Goal: Task Accomplishment & Management: Manage account settings

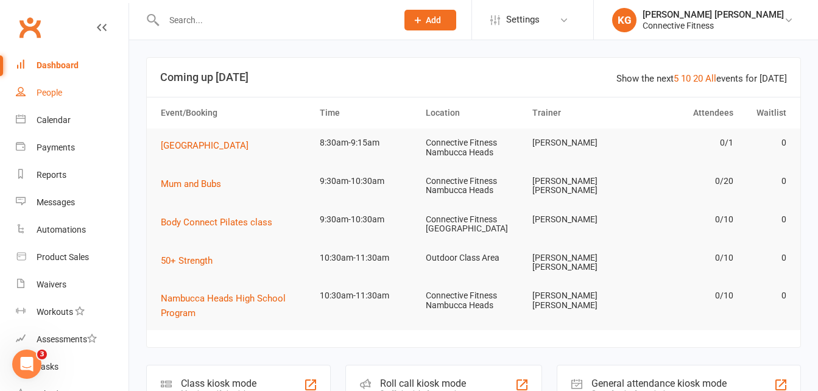
click at [62, 94] on div "People" at bounding box center [50, 93] width 26 height 10
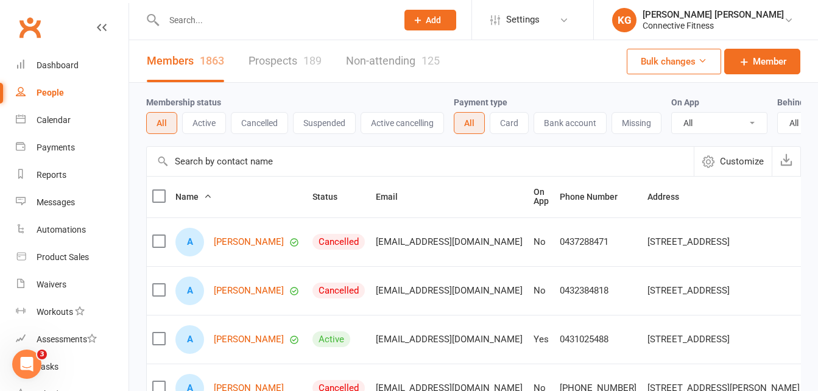
click at [272, 176] on input "text" at bounding box center [420, 161] width 547 height 29
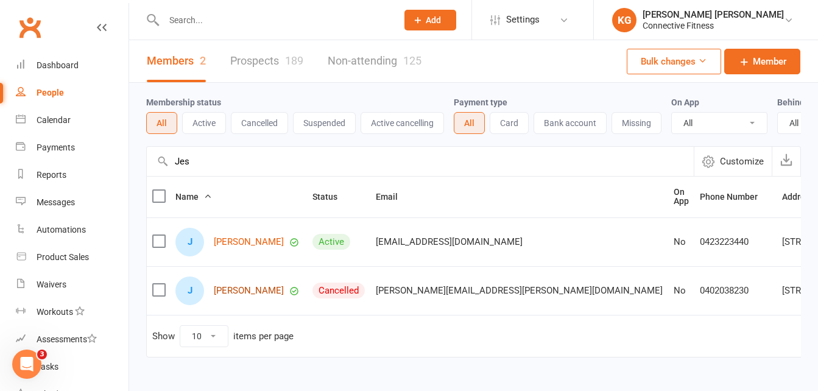
type input "Jes"
click at [244, 296] on link "[PERSON_NAME]" at bounding box center [249, 291] width 70 height 10
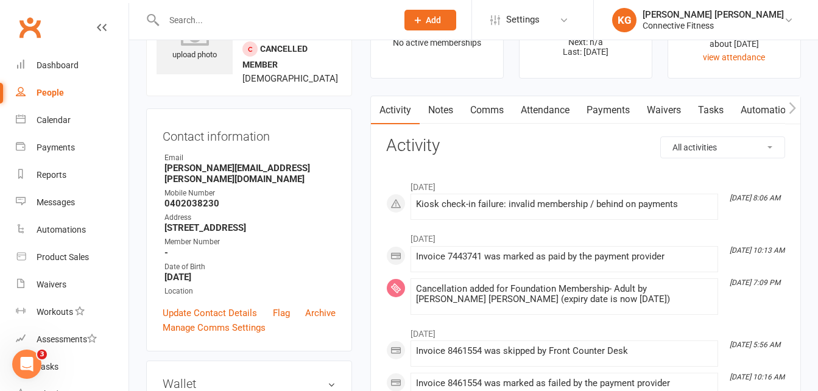
scroll to position [118, 0]
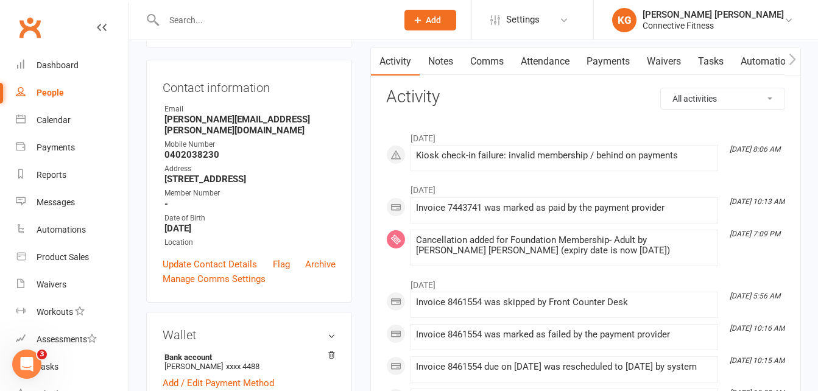
click at [441, 65] on link "Notes" at bounding box center [441, 62] width 42 height 28
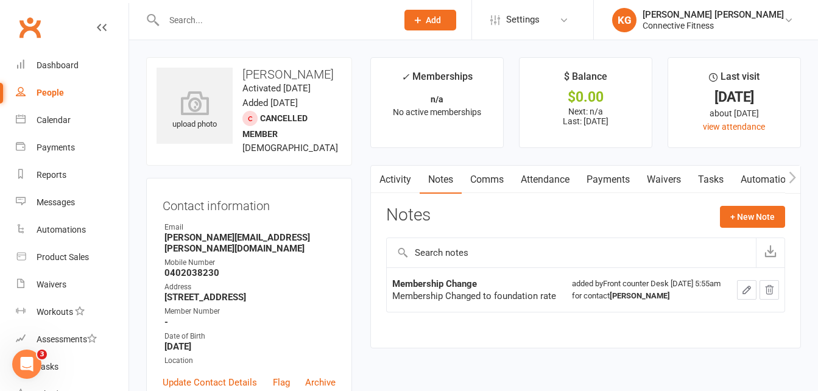
click at [50, 92] on div "People" at bounding box center [50, 93] width 27 height 10
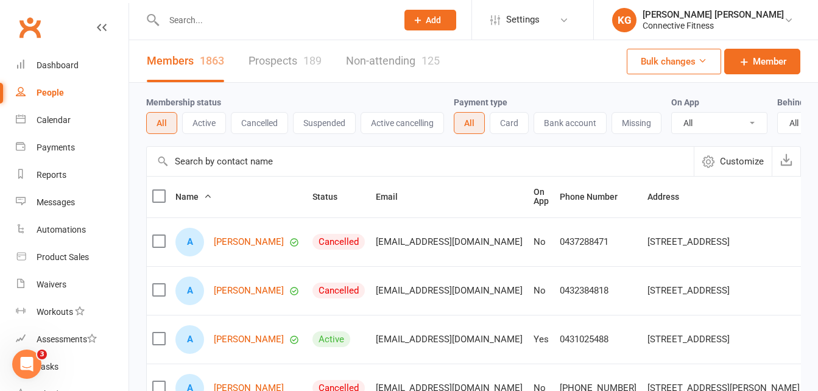
click at [286, 170] on input "text" at bounding box center [420, 161] width 547 height 29
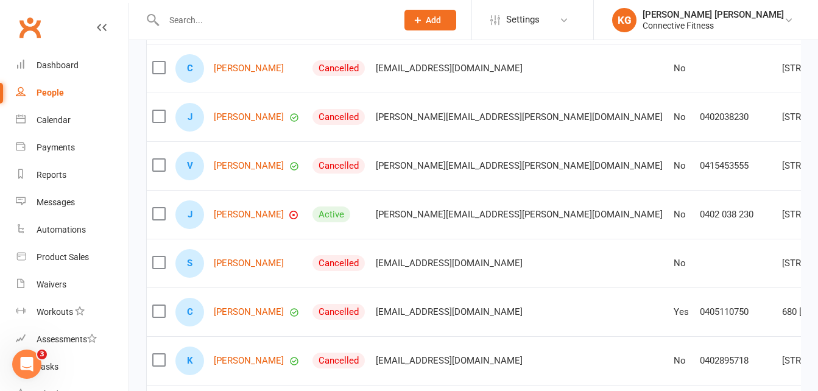
scroll to position [176, 0]
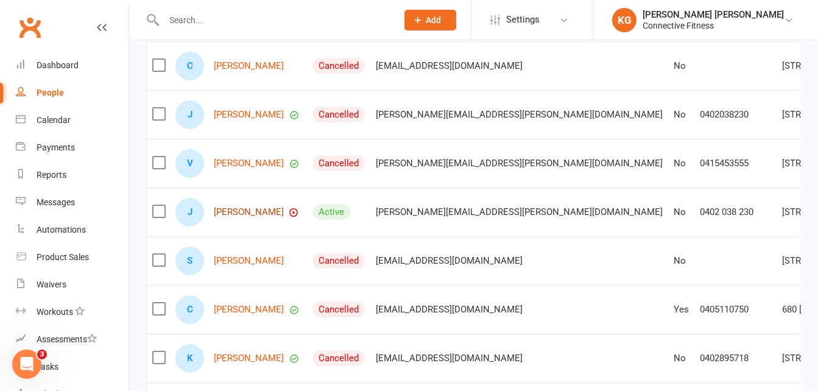
type input "[PERSON_NAME]"
click at [247, 218] on link "[PERSON_NAME]" at bounding box center [249, 212] width 70 height 10
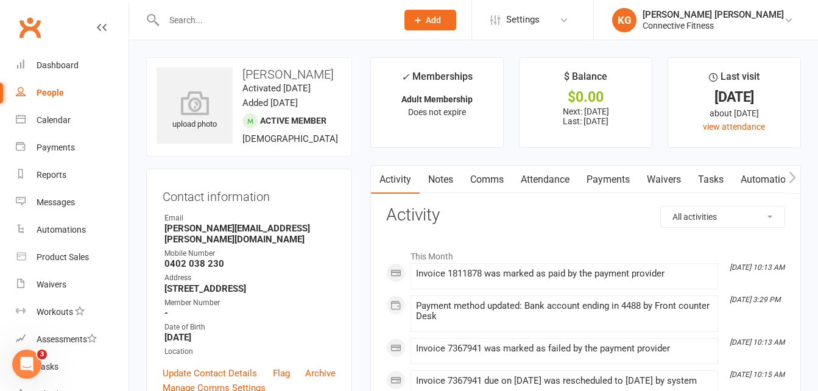
click at [603, 188] on link "Payments" at bounding box center [608, 180] width 60 height 28
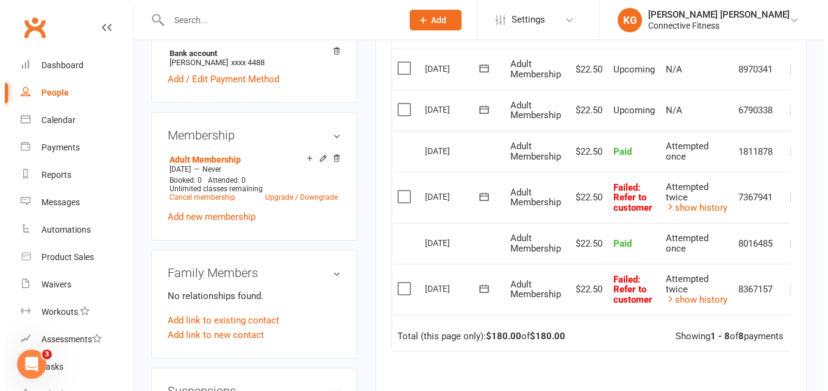
scroll to position [0, 17]
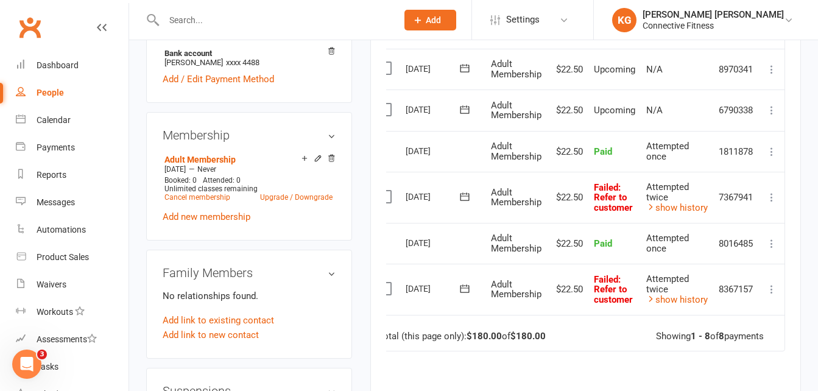
click at [770, 290] on icon at bounding box center [772, 289] width 12 height 12
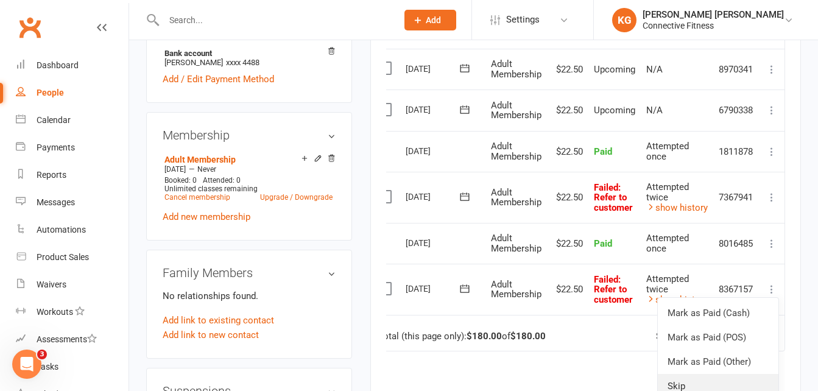
click at [716, 383] on link "Skip" at bounding box center [718, 386] width 121 height 24
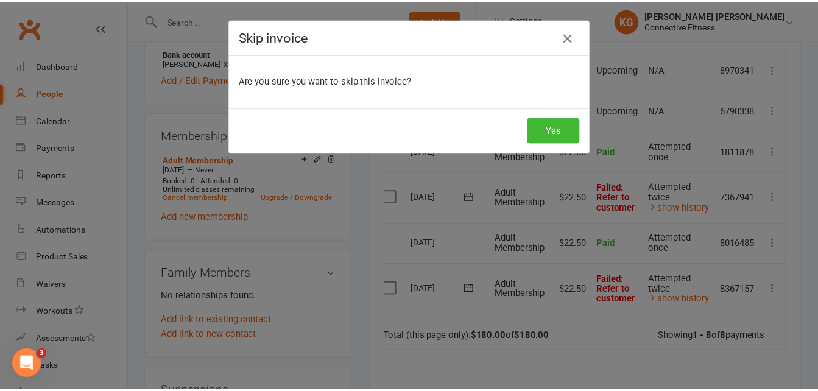
scroll to position [0, 11]
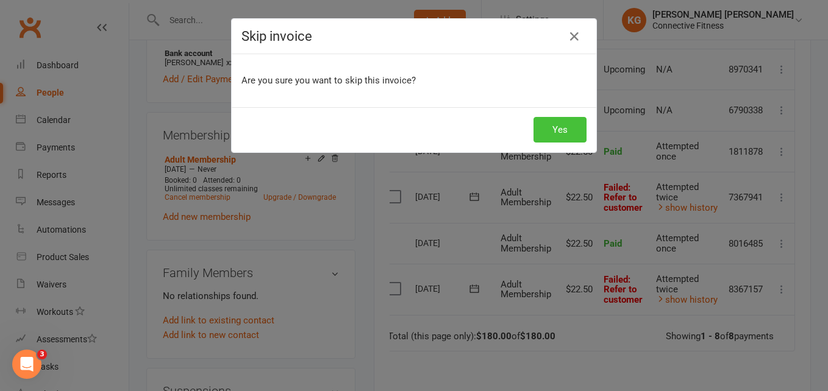
click at [559, 135] on button "Yes" at bounding box center [559, 130] width 53 height 26
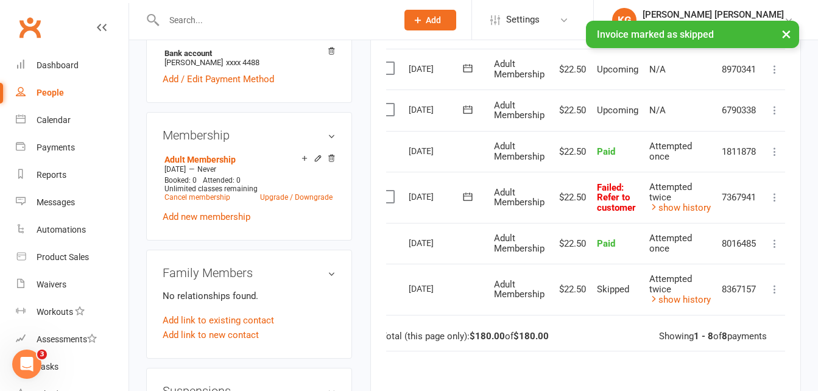
click at [776, 199] on icon at bounding box center [775, 197] width 12 height 12
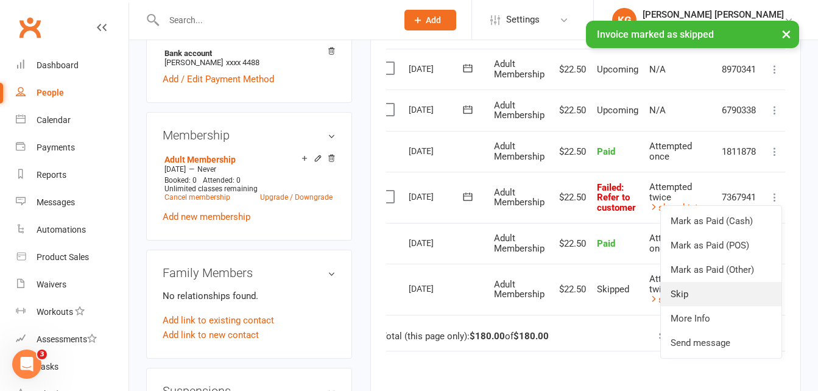
click at [726, 287] on link "Skip" at bounding box center [721, 294] width 121 height 24
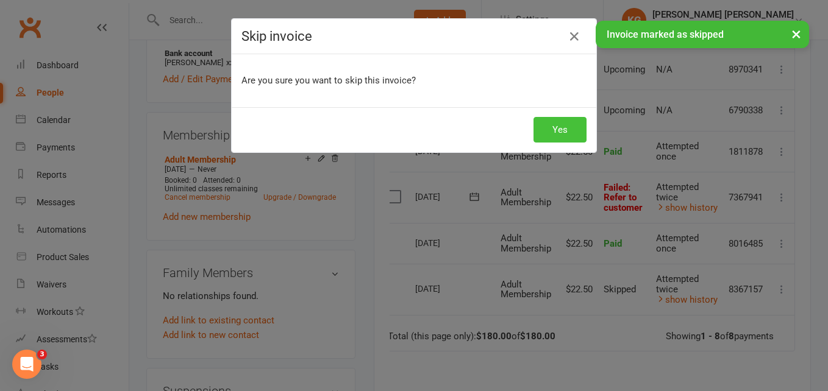
click at [555, 127] on button "Yes" at bounding box center [559, 130] width 53 height 26
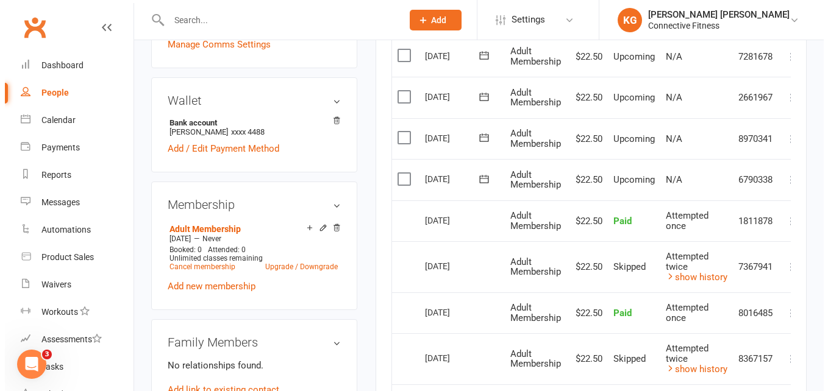
scroll to position [0, 17]
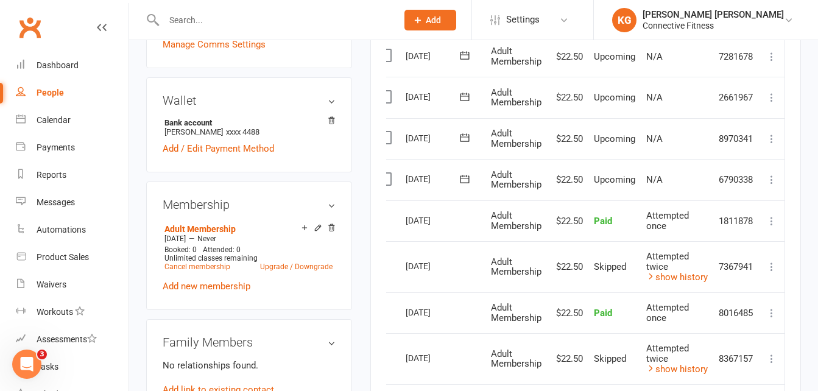
click at [772, 182] on icon at bounding box center [772, 180] width 12 height 12
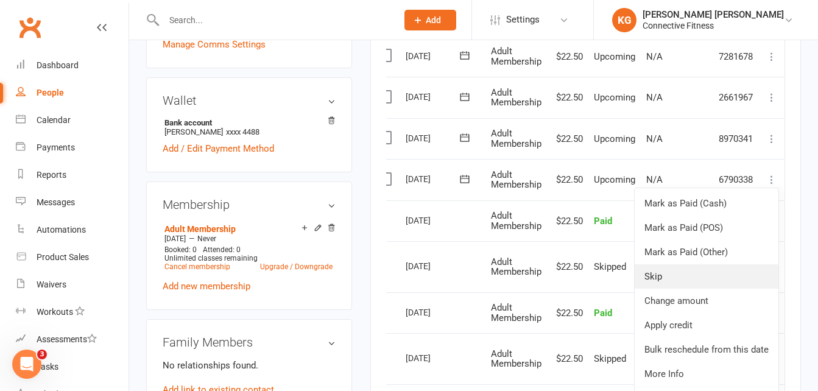
click at [711, 281] on link "Skip" at bounding box center [707, 277] width 144 height 24
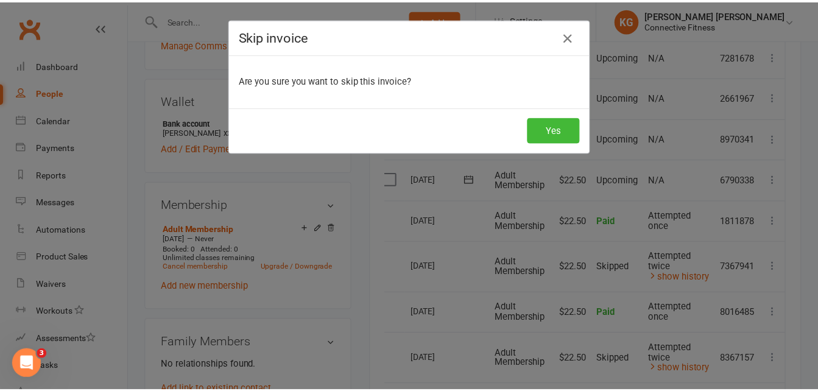
scroll to position [0, 11]
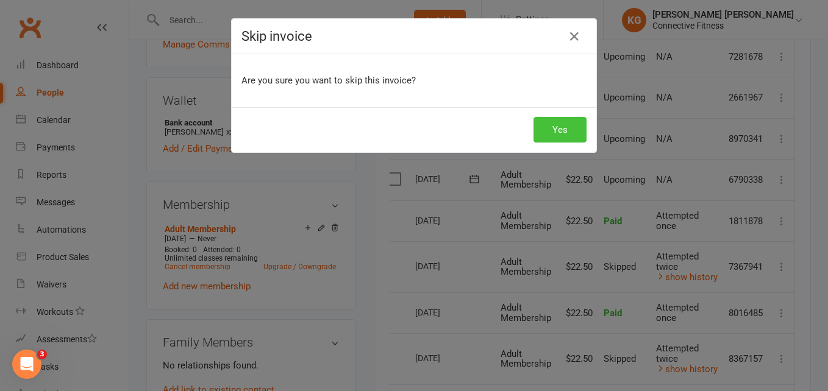
click at [555, 132] on button "Yes" at bounding box center [559, 130] width 53 height 26
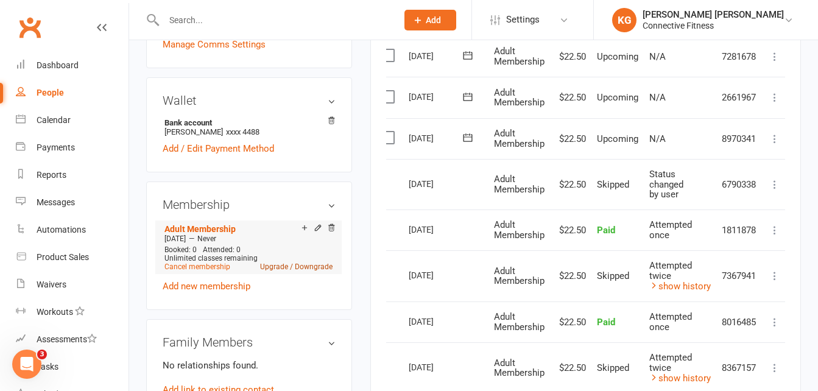
click at [279, 263] on link "Upgrade / Downgrade" at bounding box center [296, 267] width 73 height 9
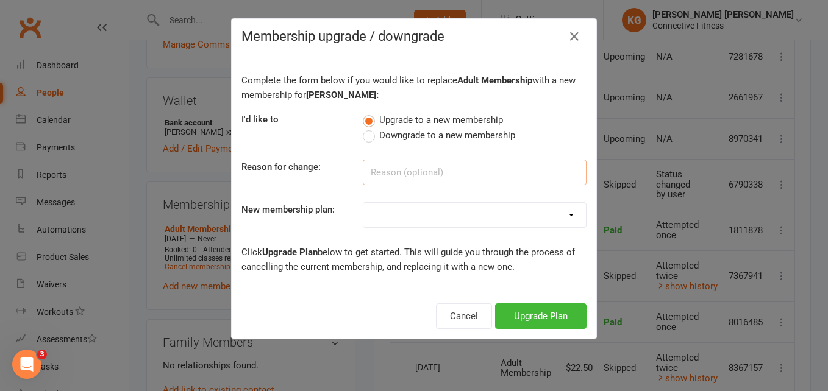
click at [435, 177] on input at bounding box center [475, 173] width 224 height 26
type input "Change to Fortnightly"
click at [430, 215] on select "Full time Student aged [DEMOGRAPHIC_DATA]-18yrs Seniors Membership 60yrs+ Exist…" at bounding box center [474, 215] width 222 height 24
select select "13"
click at [363, 203] on select "Full time Student aged [DEMOGRAPHIC_DATA]-18yrs Seniors Membership 60yrs+ Exist…" at bounding box center [474, 215] width 222 height 24
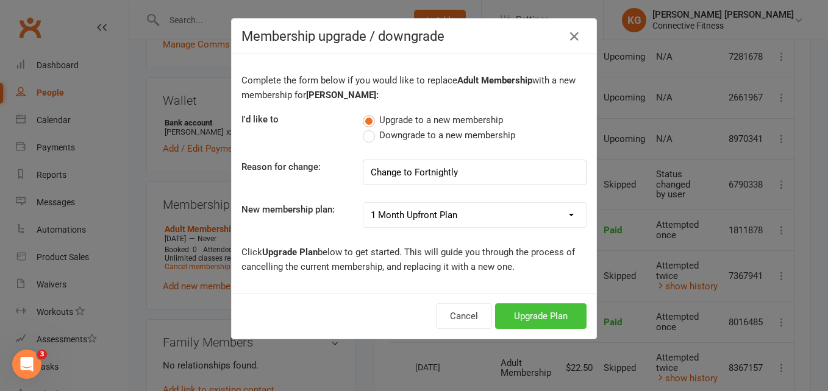
click at [544, 321] on button "Upgrade Plan" at bounding box center [540, 317] width 91 height 26
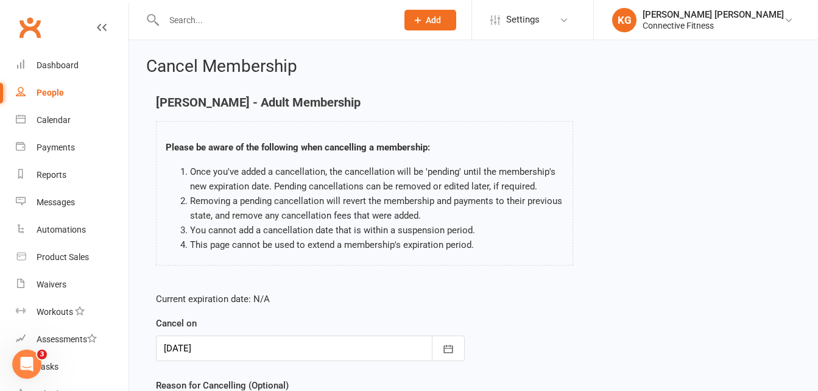
scroll to position [135, 0]
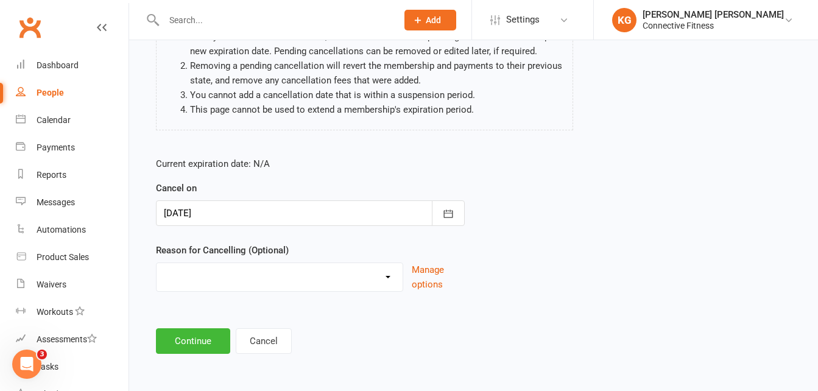
click at [299, 281] on select "Holiday Injury Member request at Facility Member request Via email Member reque…" at bounding box center [280, 275] width 246 height 24
select select "8"
click at [157, 263] on select "Holiday Injury Member request at Facility Member request Via email Member reque…" at bounding box center [280, 275] width 246 height 24
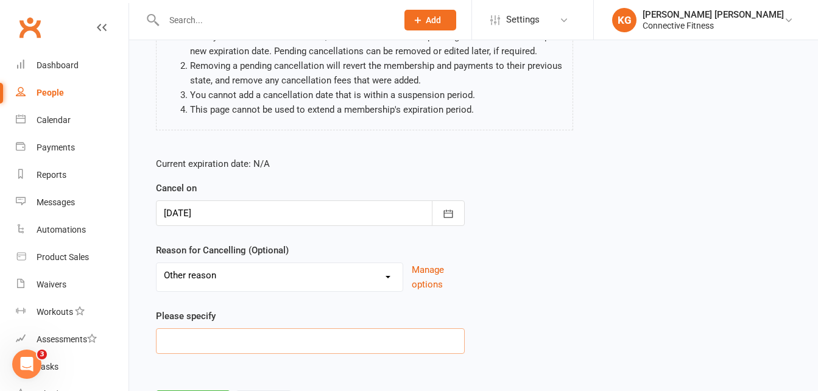
click at [251, 338] on input at bounding box center [310, 341] width 309 height 26
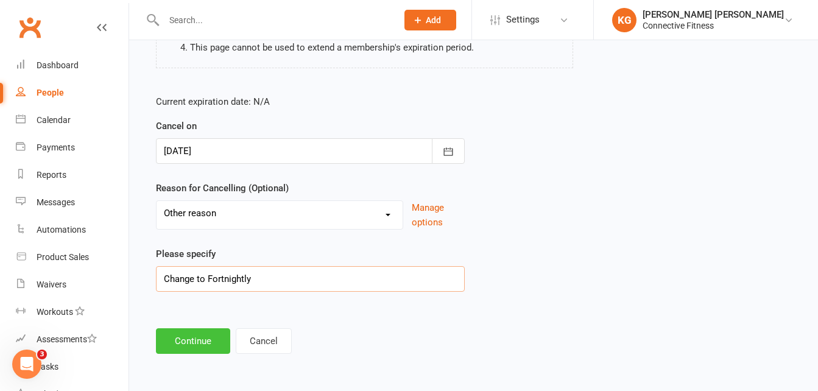
type input "Change to Fortnightly"
click at [204, 336] on button "Continue" at bounding box center [193, 341] width 74 height 26
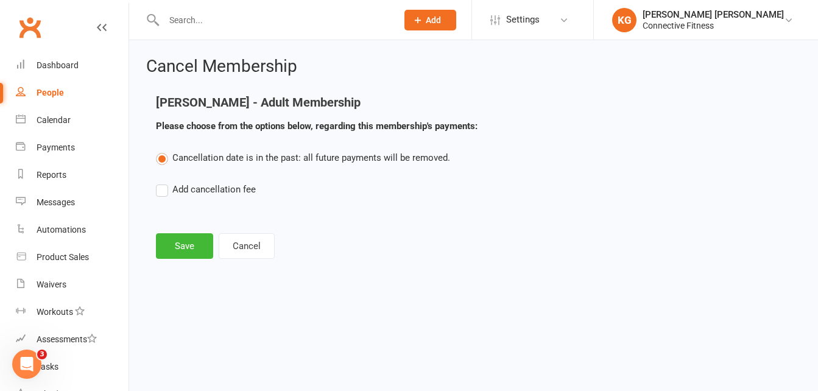
scroll to position [0, 0]
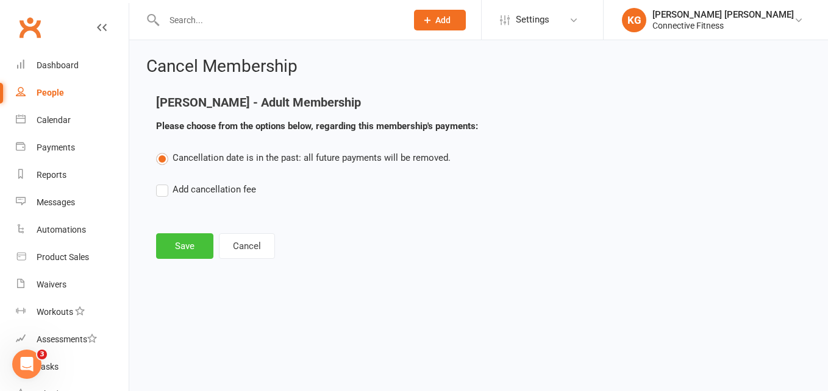
click at [188, 244] on button "Save" at bounding box center [184, 246] width 57 height 26
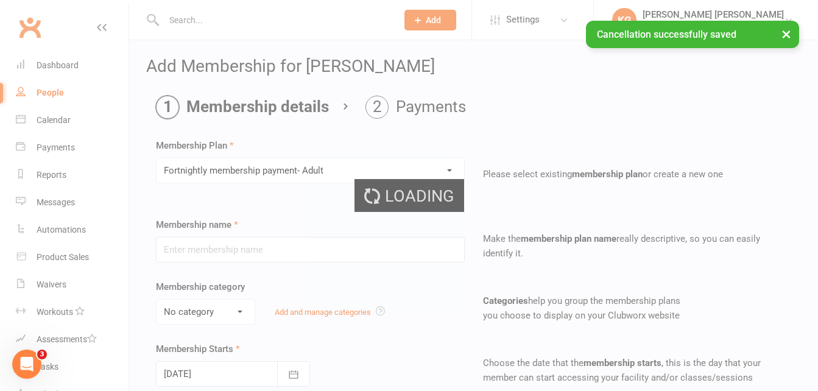
type input "Fortnightly membership payment- Adult"
select select "4"
type input "0"
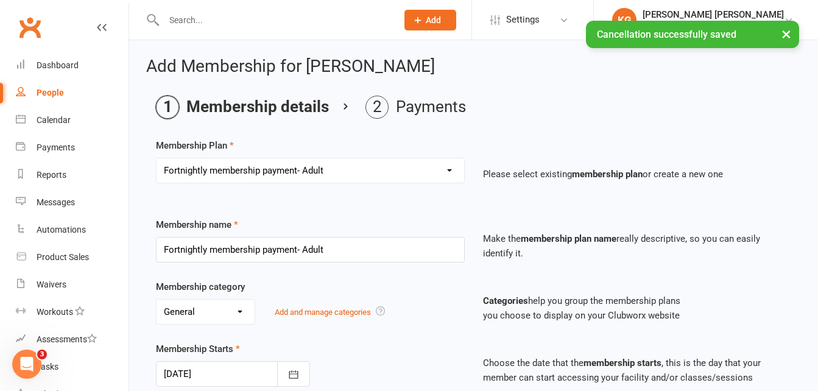
type input "[DATE]"
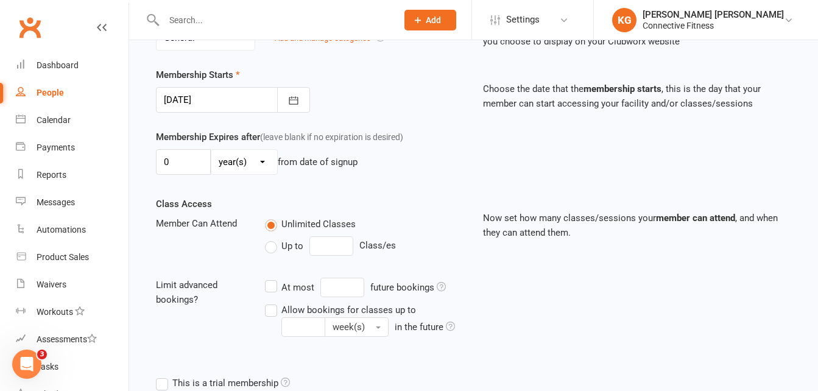
scroll to position [383, 0]
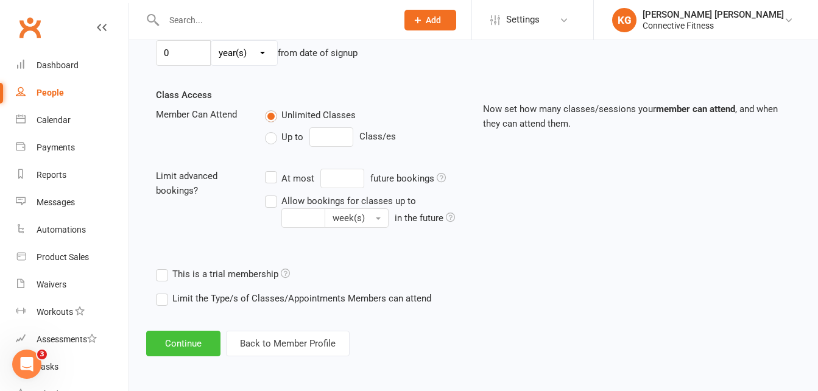
click at [191, 338] on button "Continue" at bounding box center [183, 344] width 74 height 26
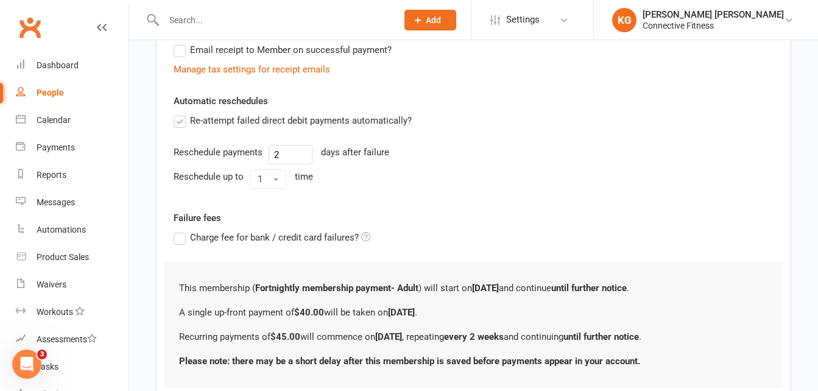
scroll to position [0, 0]
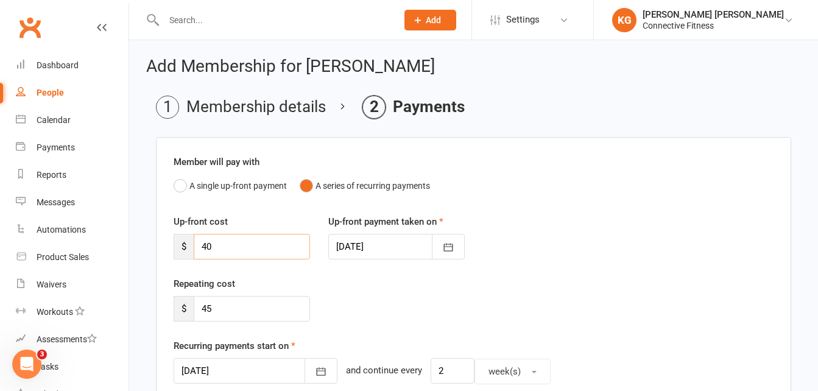
click at [252, 249] on input "40" at bounding box center [252, 247] width 116 height 26
type input "4"
click at [234, 313] on input "45" at bounding box center [252, 309] width 116 height 26
type input "4"
type input "39.40"
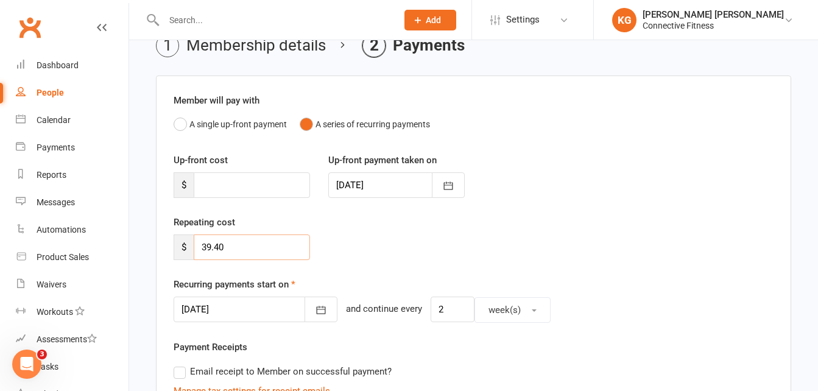
scroll to position [63, 0]
click at [305, 309] on button "button" at bounding box center [321, 309] width 33 height 26
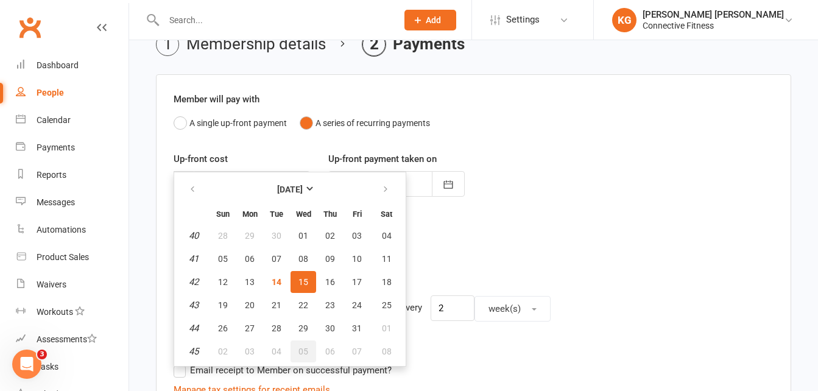
click at [308, 349] on span "05" at bounding box center [304, 352] width 10 height 10
type input "[DATE]"
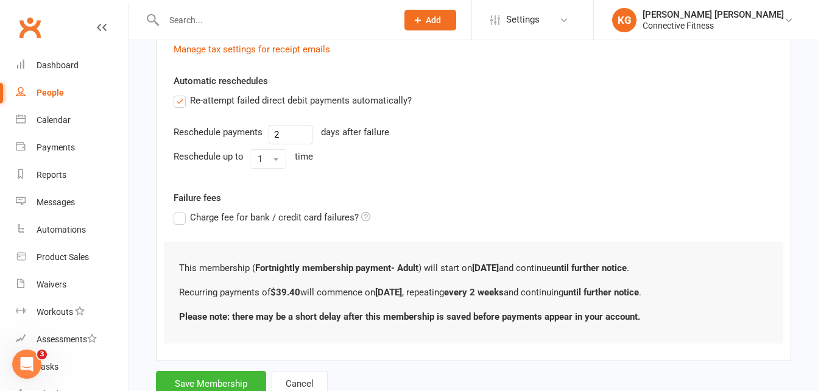
scroll to position [446, 0]
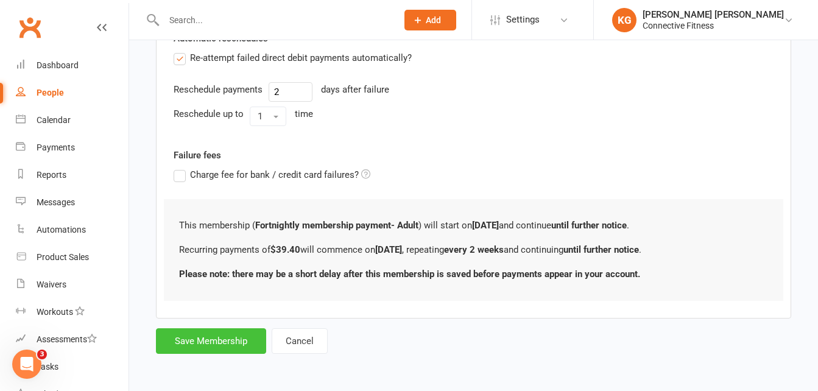
click at [231, 345] on button "Save Membership" at bounding box center [211, 341] width 110 height 26
type input "0"
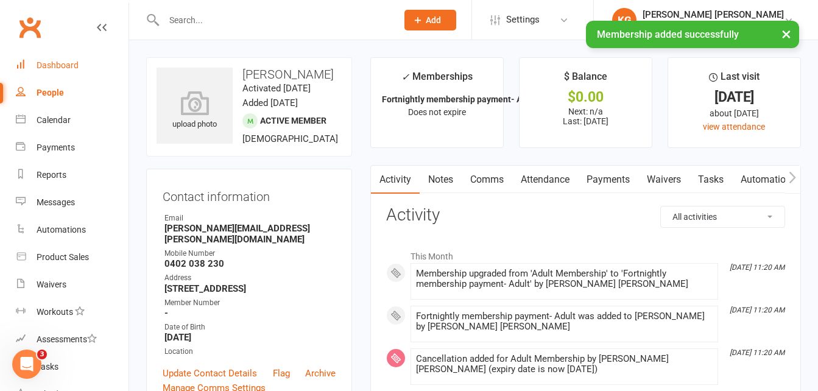
click at [55, 70] on div "Dashboard" at bounding box center [58, 65] width 42 height 10
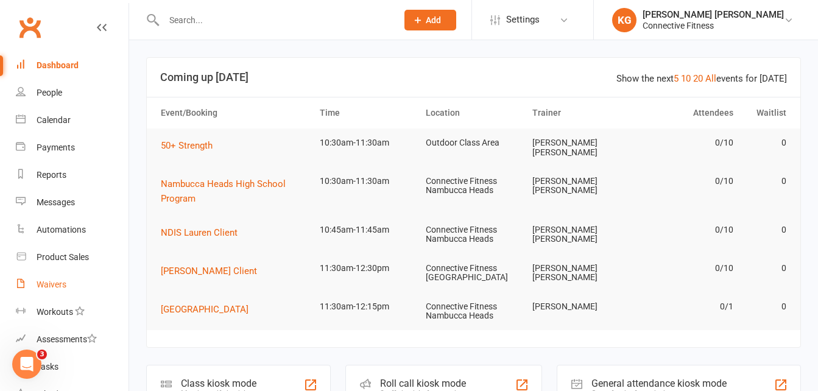
click at [42, 283] on div "Waivers" at bounding box center [52, 285] width 30 height 10
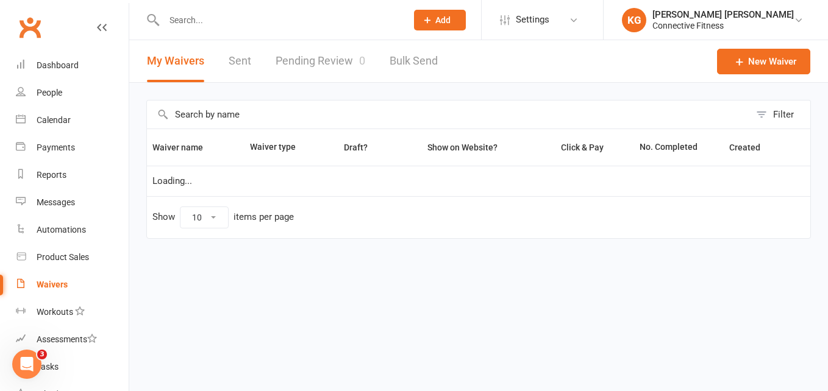
select select "100"
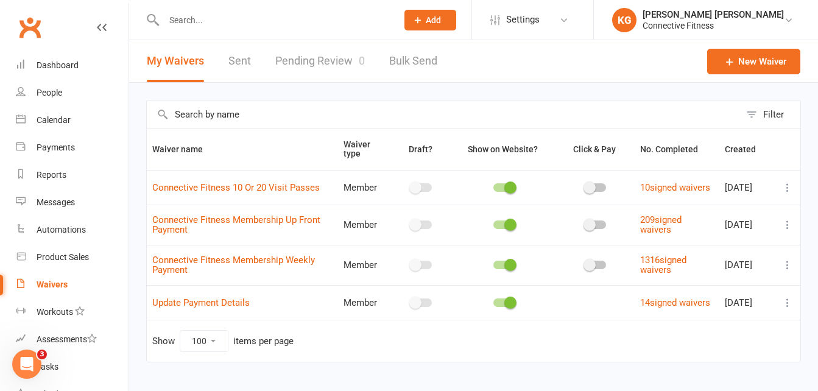
click at [326, 65] on link "Pending Review 0" at bounding box center [320, 61] width 90 height 42
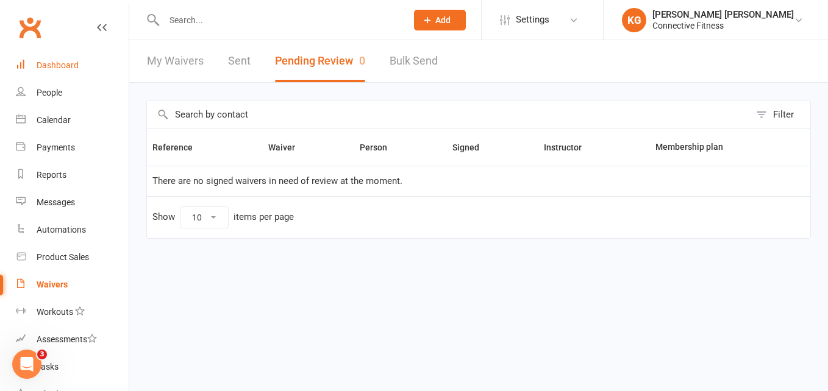
click at [55, 72] on link "Dashboard" at bounding box center [72, 65] width 113 height 27
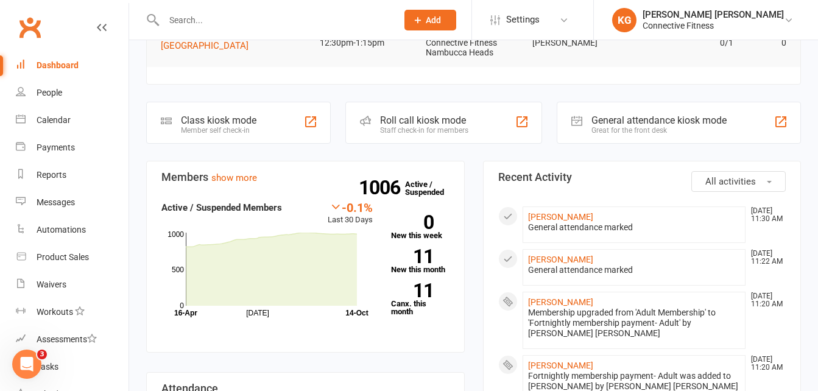
scroll to position [254, 0]
drag, startPoint x: 78, startPoint y: 283, endPoint x: 55, endPoint y: 280, distance: 23.4
click at [55, 280] on div "Waivers" at bounding box center [52, 285] width 30 height 10
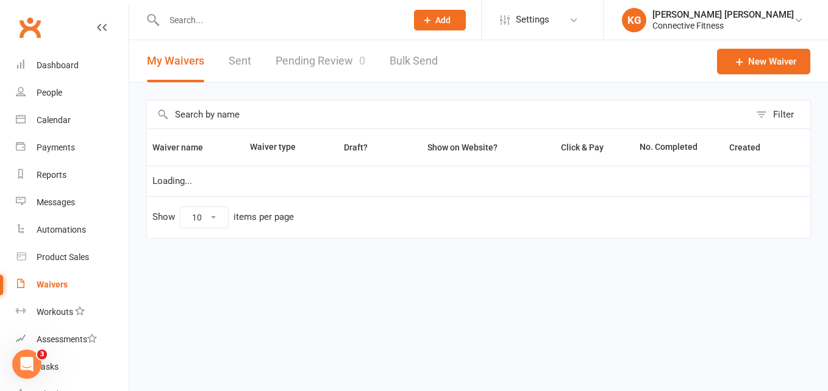
select select "100"
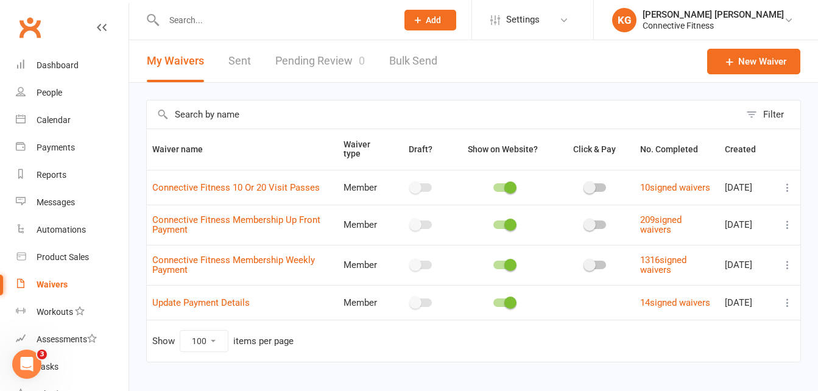
click at [291, 63] on link "Pending Review 0" at bounding box center [320, 61] width 90 height 42
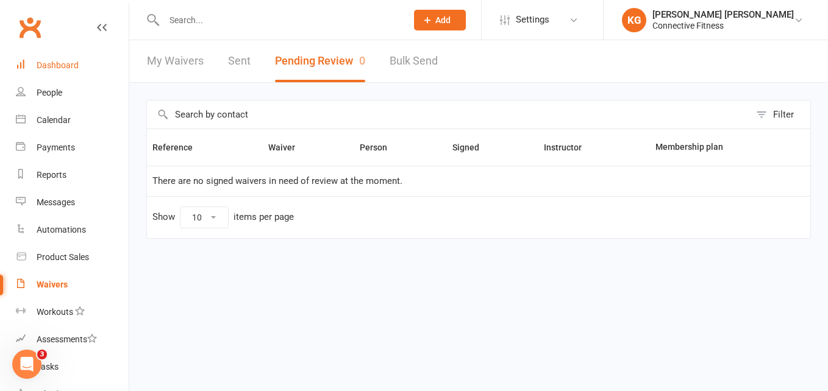
click at [55, 55] on link "Dashboard" at bounding box center [72, 65] width 113 height 27
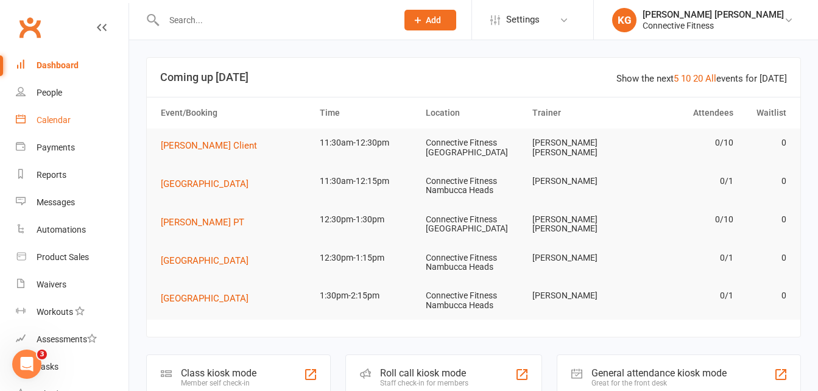
click at [60, 121] on div "Calendar" at bounding box center [54, 120] width 34 height 10
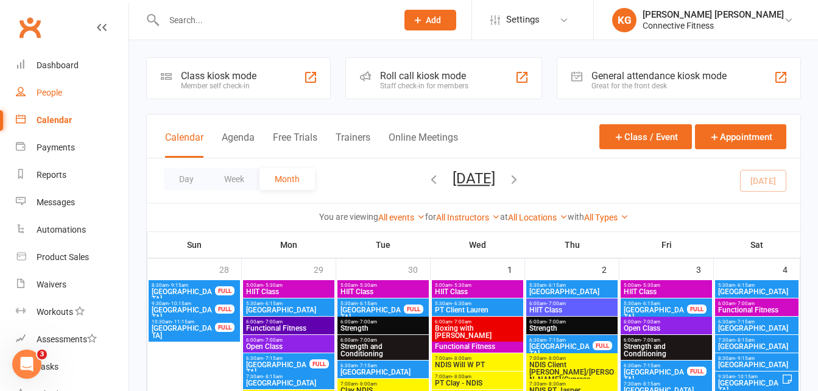
click at [52, 91] on div "People" at bounding box center [50, 93] width 26 height 10
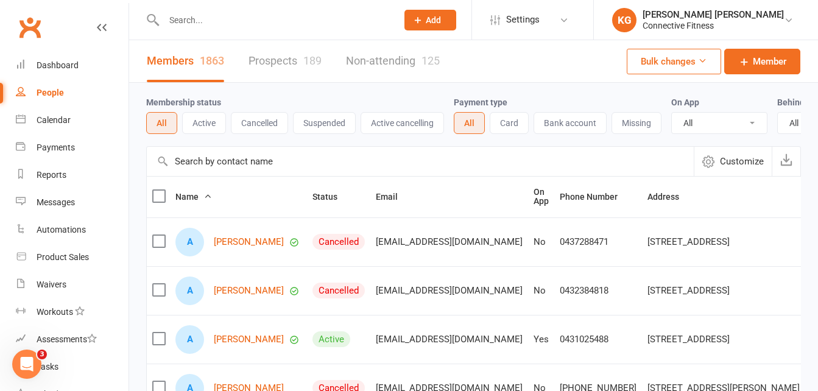
click at [248, 171] on input "text" at bounding box center [420, 161] width 547 height 29
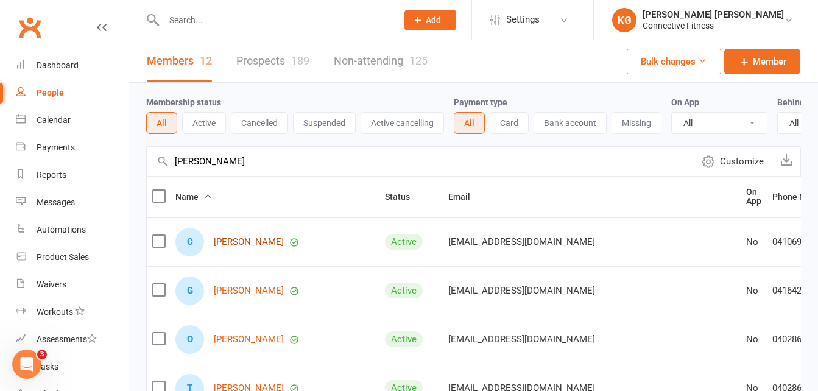
type input "[PERSON_NAME]"
click at [259, 247] on link "[PERSON_NAME]" at bounding box center [249, 242] width 70 height 10
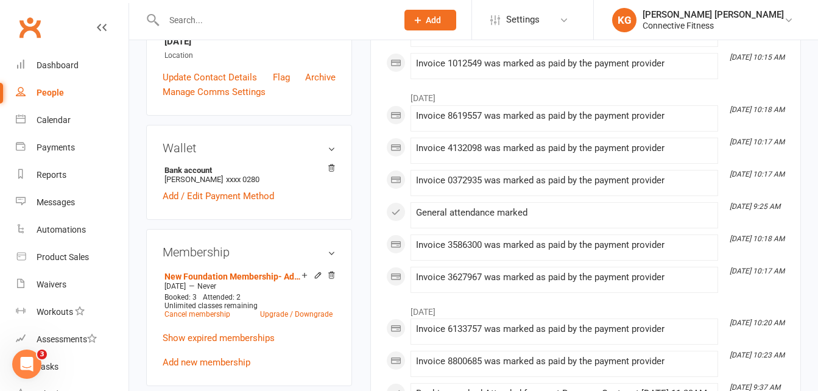
scroll to position [281, 0]
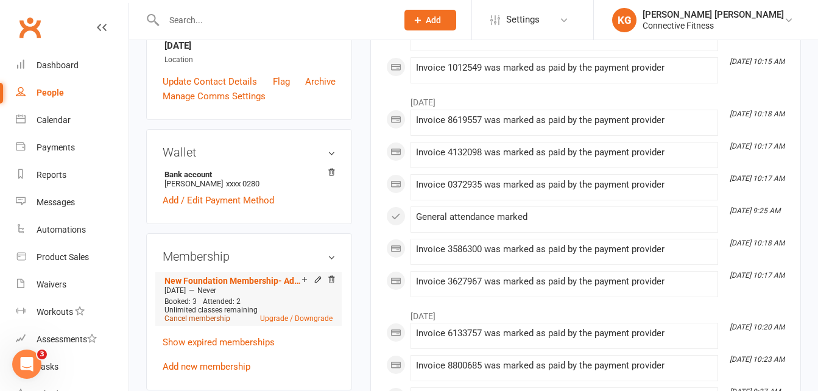
click at [210, 323] on link "Cancel membership" at bounding box center [198, 318] width 66 height 9
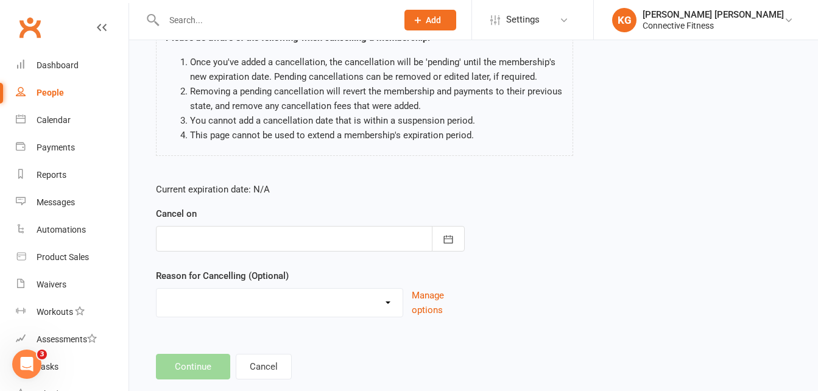
scroll to position [110, 0]
click at [447, 229] on button "button" at bounding box center [448, 238] width 33 height 26
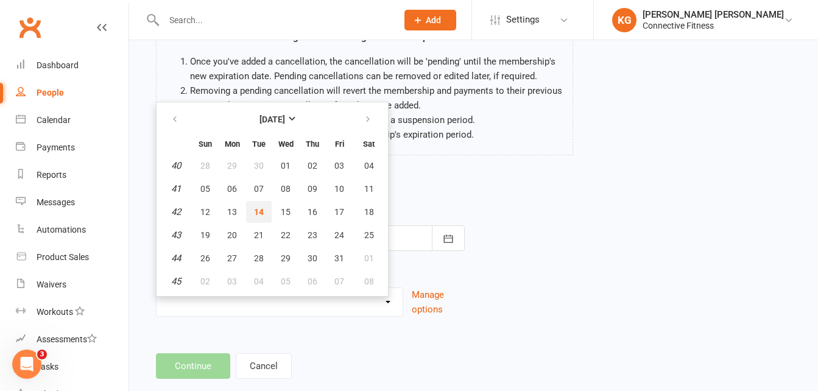
click at [258, 215] on span "14" at bounding box center [259, 212] width 10 height 10
type input "[DATE]"
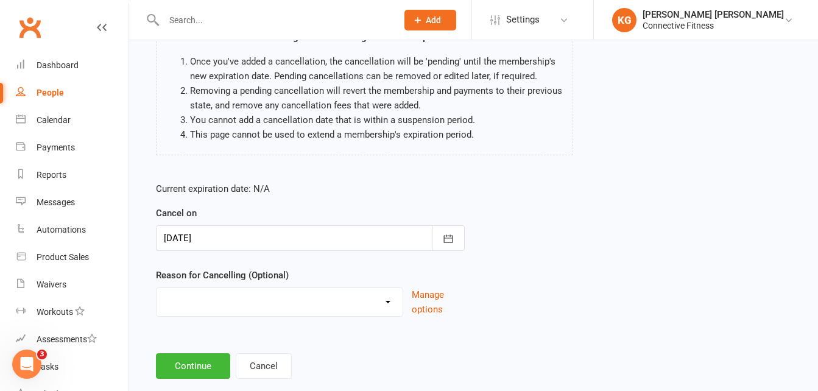
click at [258, 297] on select "Holiday Injury Member request at Facility Member request Via email Member reque…" at bounding box center [280, 300] width 246 height 24
select select "7"
click at [157, 288] on select "Holiday Injury Member request at Facility Member request Via email Member reque…" at bounding box center [280, 300] width 246 height 24
click at [197, 354] on button "Continue" at bounding box center [193, 366] width 74 height 26
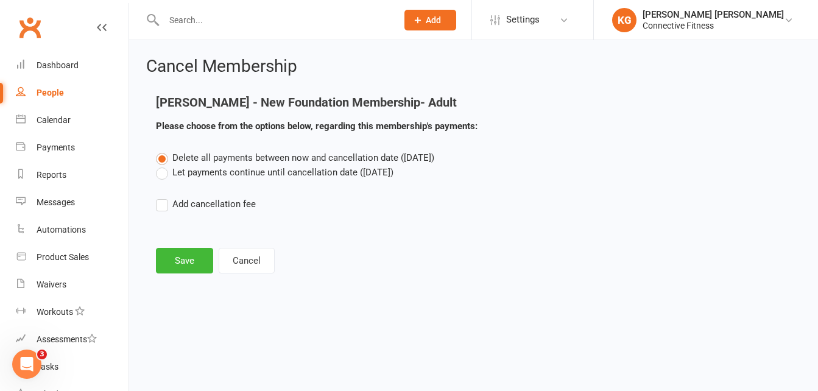
scroll to position [0, 0]
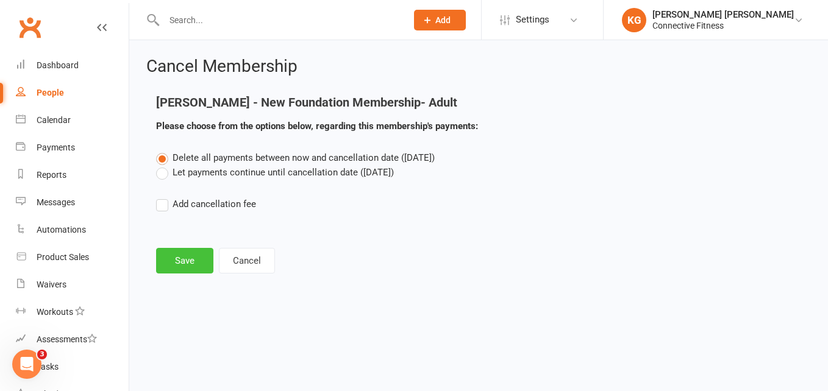
click at [194, 261] on button "Save" at bounding box center [184, 261] width 57 height 26
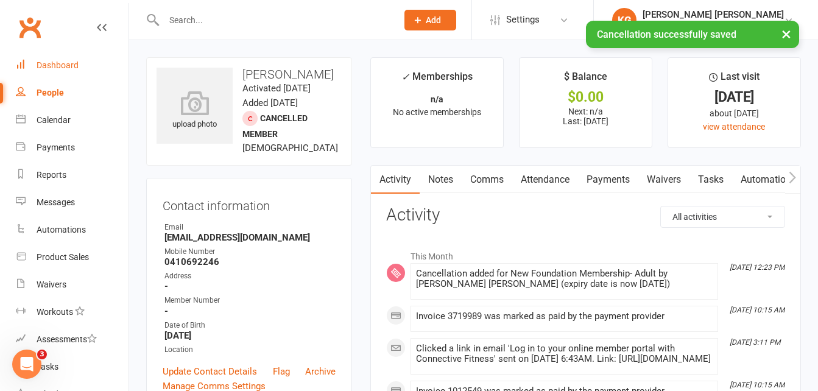
click at [65, 68] on div "Dashboard" at bounding box center [58, 65] width 42 height 10
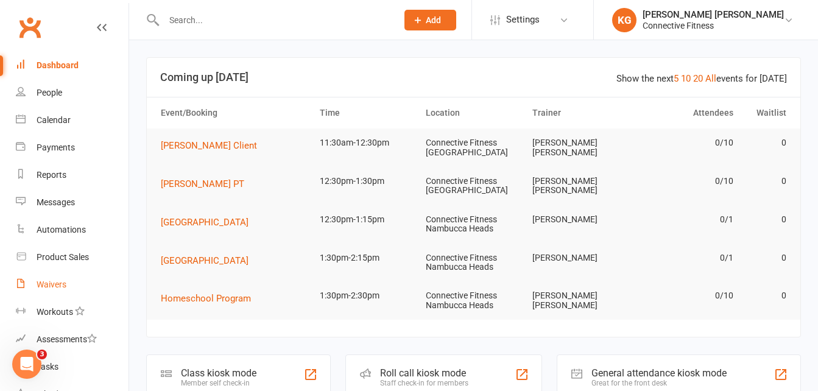
click at [69, 289] on link "Waivers" at bounding box center [72, 284] width 113 height 27
select select "100"
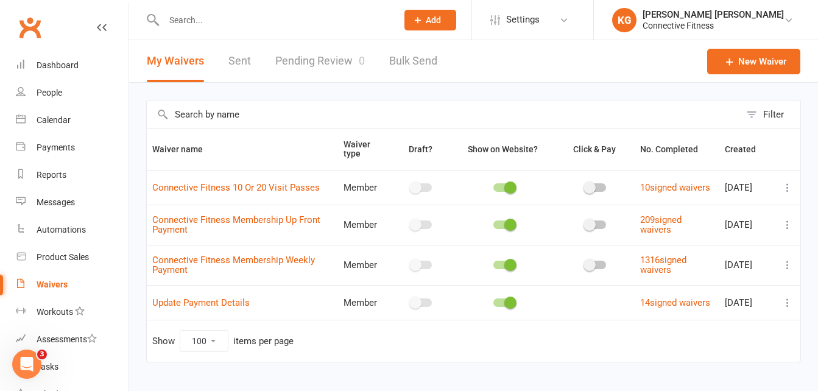
click at [315, 53] on link "Pending Review 0" at bounding box center [320, 61] width 90 height 42
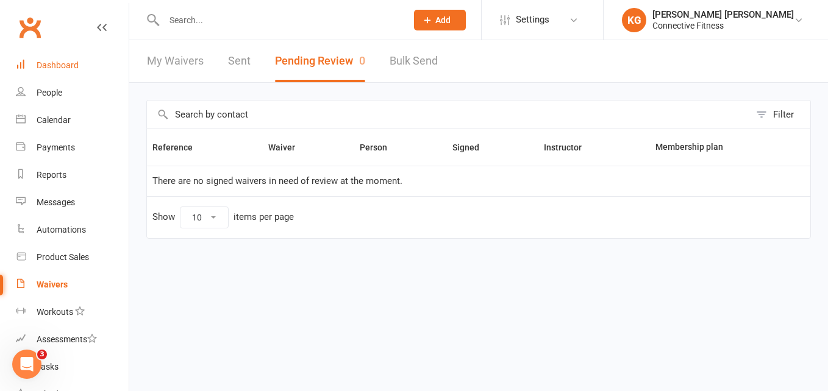
click at [49, 66] on div "Dashboard" at bounding box center [58, 65] width 42 height 10
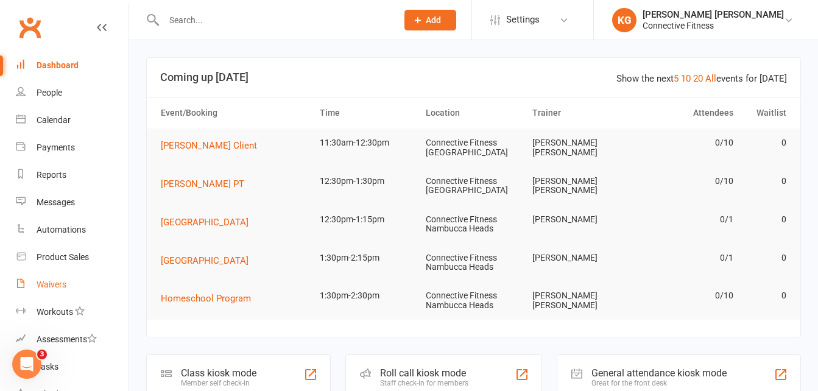
click at [54, 284] on div "Waivers" at bounding box center [52, 285] width 30 height 10
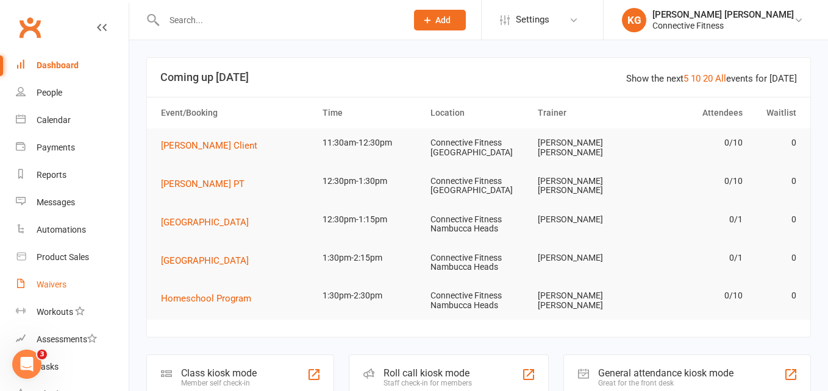
select select "100"
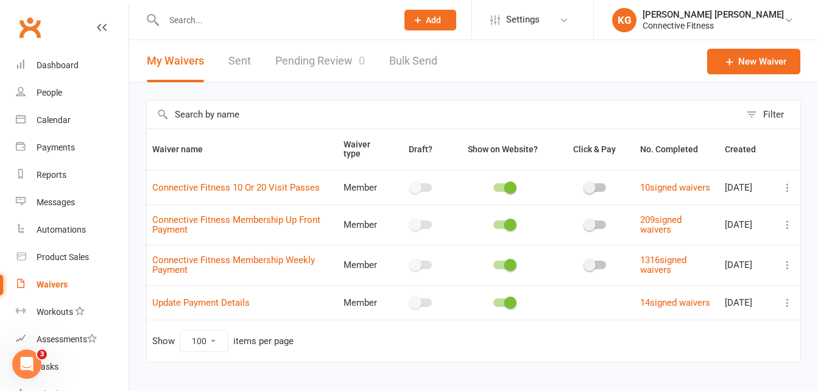
click at [303, 66] on link "Pending Review 0" at bounding box center [320, 61] width 90 height 42
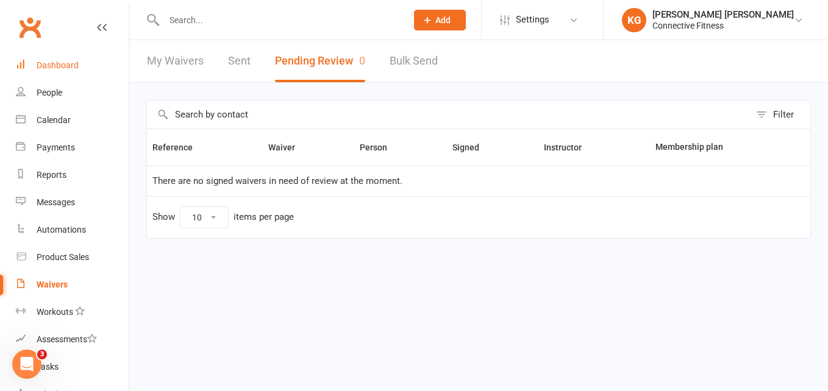
click at [80, 59] on link "Dashboard" at bounding box center [72, 65] width 113 height 27
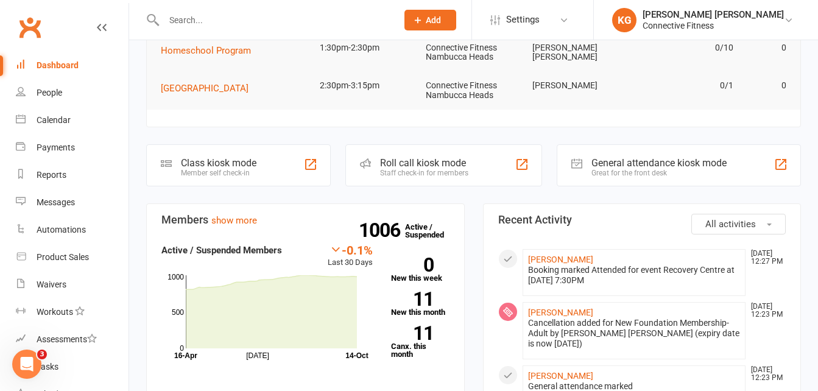
scroll to position [211, 0]
click at [63, 122] on div "Calendar" at bounding box center [54, 120] width 34 height 10
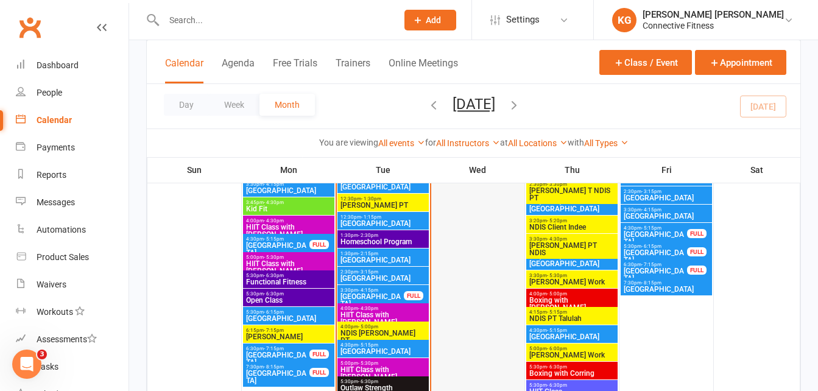
scroll to position [1678, 0]
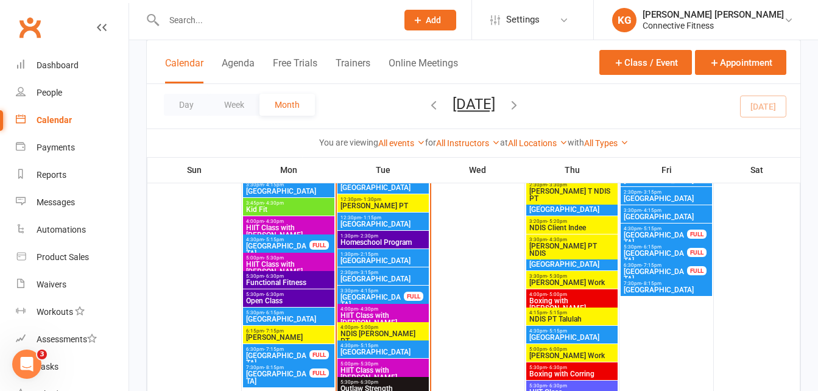
click at [375, 294] on span "[GEOGRAPHIC_DATA]" at bounding box center [372, 301] width 65 height 15
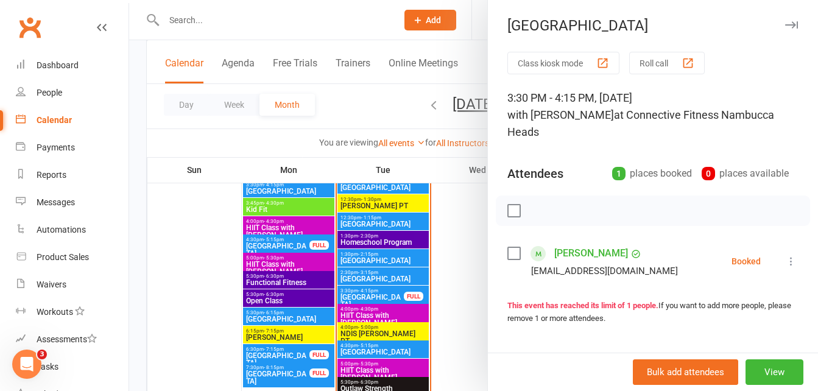
click at [786, 25] on icon "button" at bounding box center [792, 24] width 13 height 7
